Goal: Transaction & Acquisition: Book appointment/travel/reservation

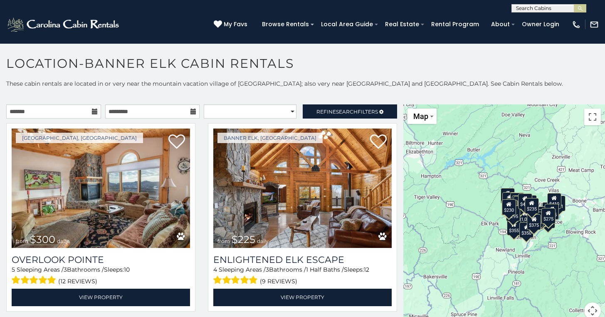
click at [92, 111] on icon at bounding box center [95, 112] width 6 height 6
click at [92, 110] on icon at bounding box center [95, 112] width 6 height 6
click at [49, 108] on input "text" at bounding box center [53, 111] width 95 height 14
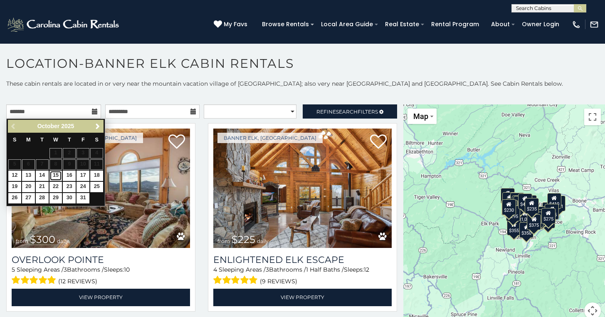
click at [57, 178] on link "15" at bounding box center [55, 175] width 13 height 10
type input "**********"
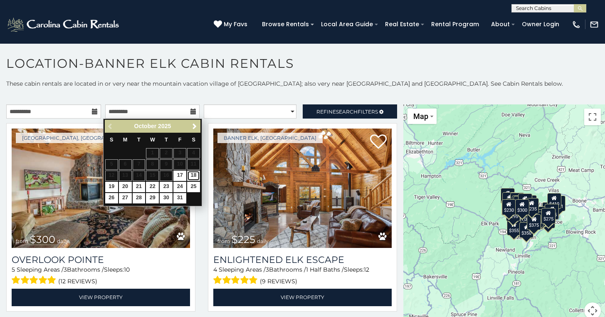
click at [195, 177] on link "18" at bounding box center [193, 175] width 13 height 10
type input "**********"
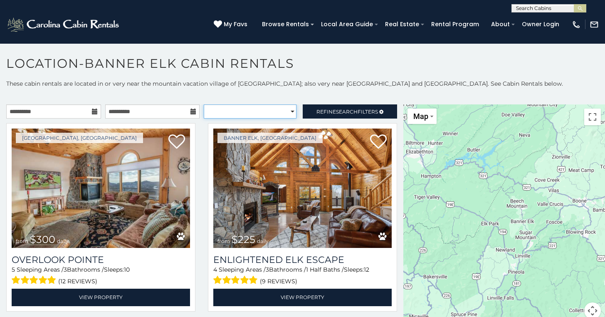
click at [272, 115] on select "**********" at bounding box center [250, 111] width 93 height 14
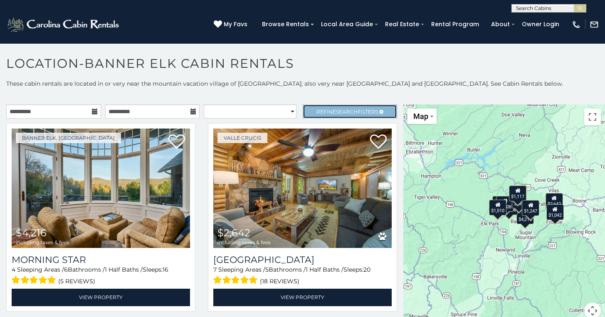
click at [316, 109] on span "Refine Search Filters" at bounding box center [347, 112] width 62 height 6
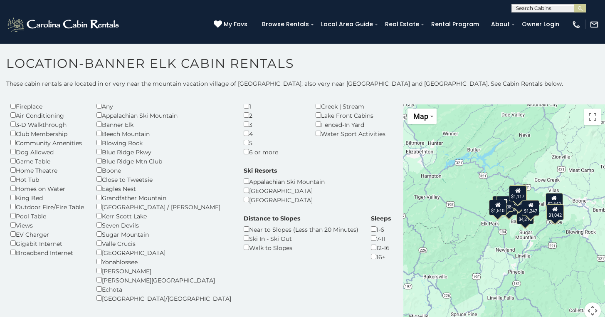
scroll to position [35, 0]
click at [32, 180] on div "Hot Tub" at bounding box center [47, 178] width 74 height 9
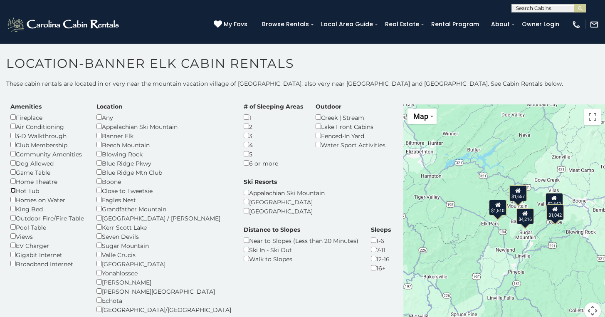
scroll to position [24, 0]
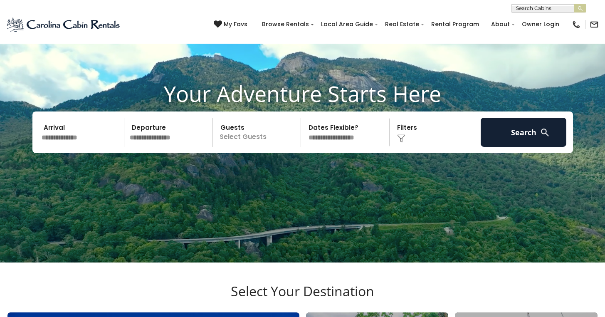
scroll to position [30, 0]
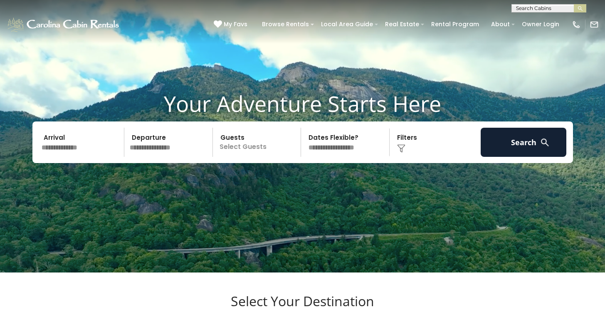
click at [87, 157] on input "text" at bounding box center [82, 142] width 86 height 29
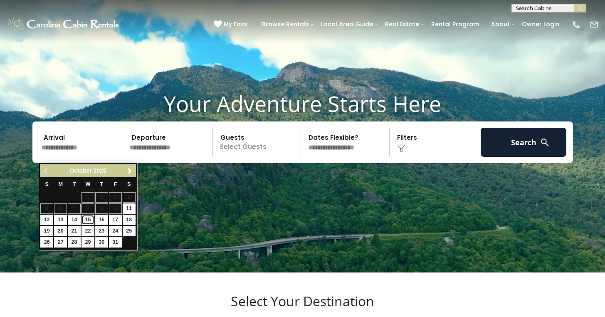
click at [90, 221] on link "15" at bounding box center [88, 220] width 13 height 10
type input "********"
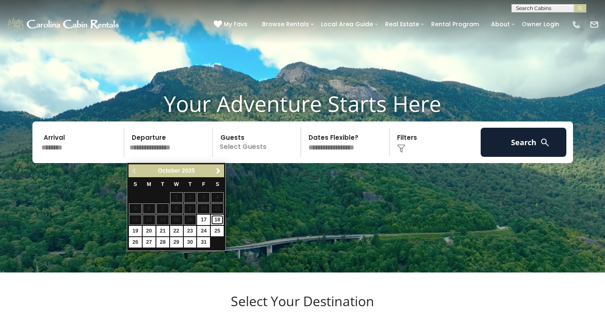
click at [219, 220] on link "18" at bounding box center [217, 220] width 13 height 10
type input "********"
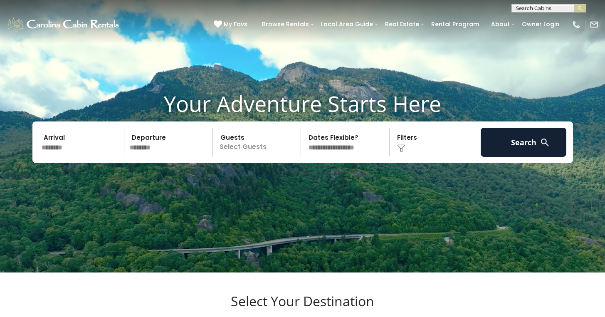
click at [266, 153] on p "Select Guests" at bounding box center [258, 142] width 86 height 29
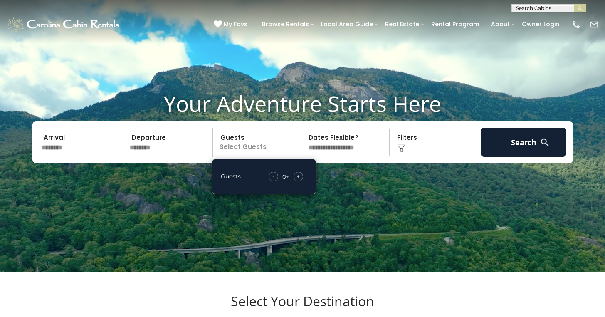
click at [299, 180] on span "+" at bounding box center [297, 176] width 3 height 8
click at [404, 153] on img at bounding box center [401, 148] width 8 height 8
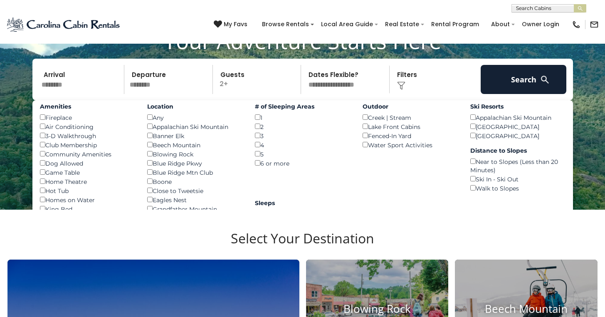
scroll to position [81, 0]
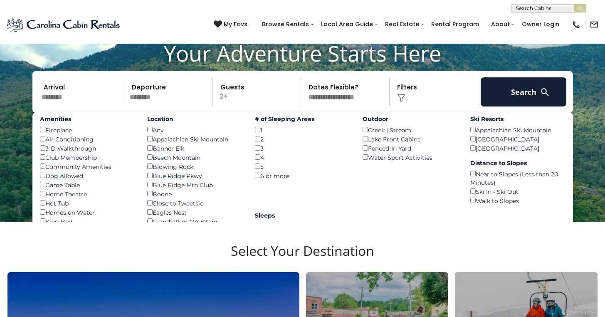
click at [74, 180] on div "Dog Allowed ()" at bounding box center [87, 175] width 95 height 9
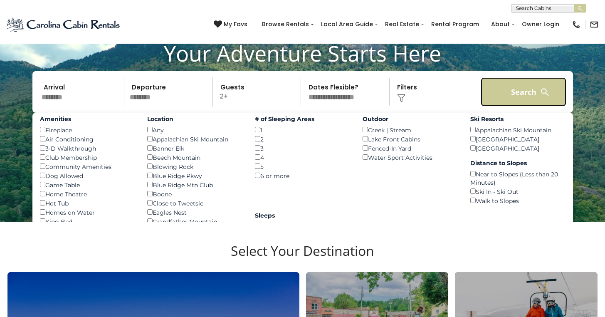
click at [513, 99] on button "Search" at bounding box center [524, 91] width 86 height 29
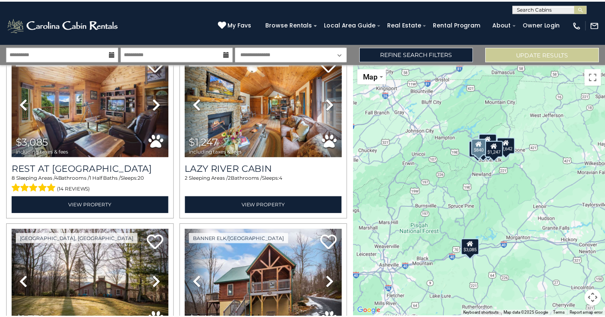
scroll to position [37, 0]
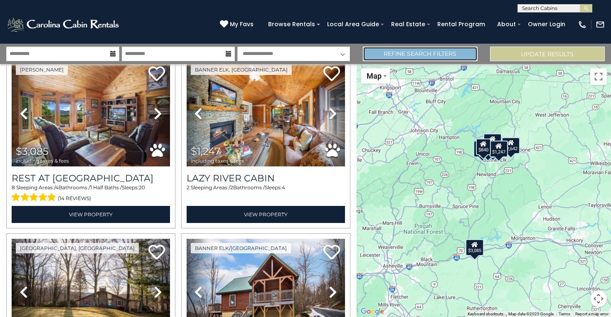
click at [410, 50] on link "Refine Search Filters" at bounding box center [420, 54] width 115 height 15
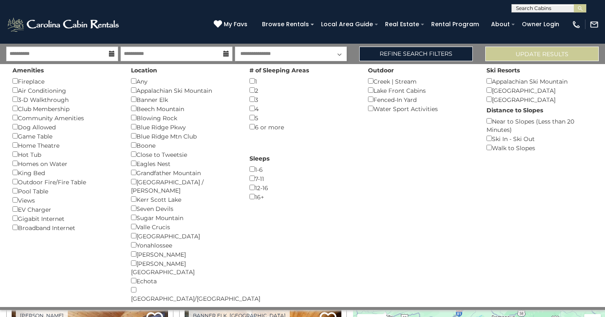
click at [39, 157] on div "Hot Tub ()" at bounding box center [65, 154] width 106 height 9
click at [512, 58] on button "Please Update Results" at bounding box center [542, 54] width 114 height 15
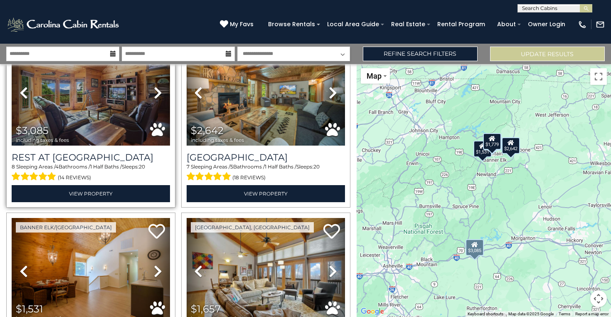
scroll to position [81, 0]
